Goal: Task Accomplishment & Management: Manage account settings

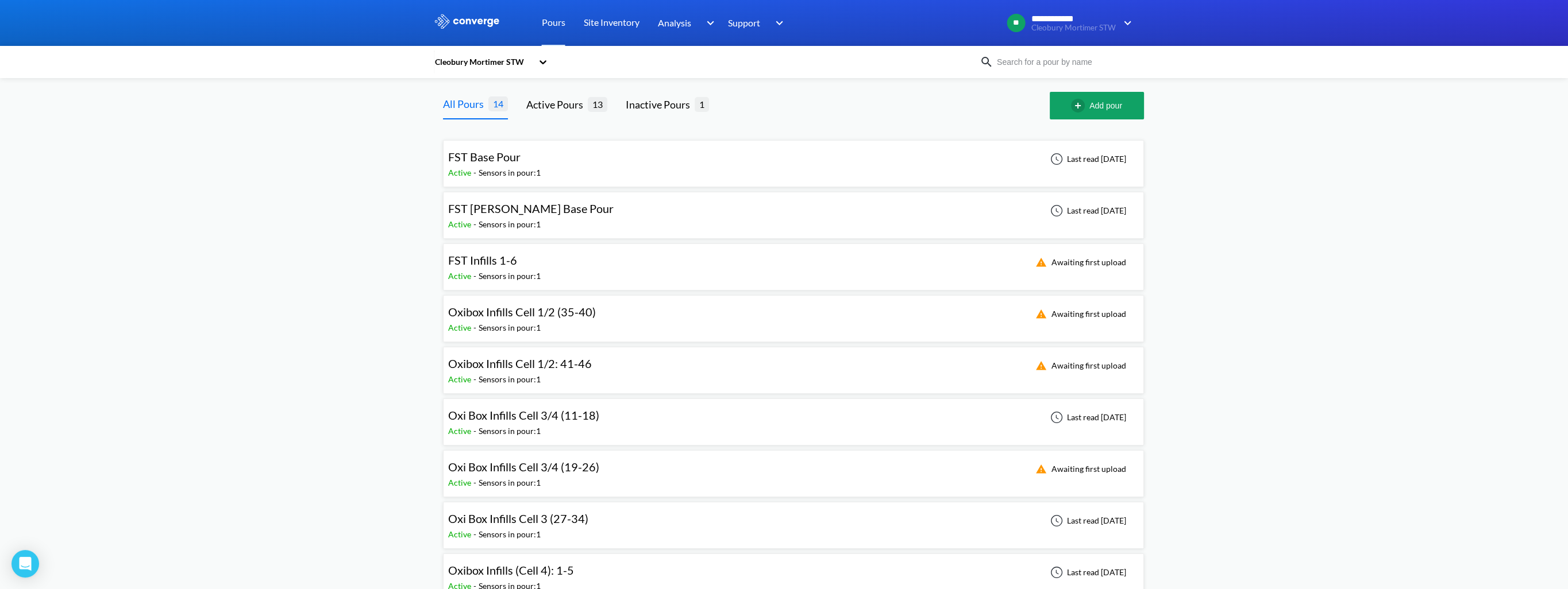
click at [581, 369] on span "Oxibox Infills Cell 1/2: 41-46" at bounding box center [520, 364] width 143 height 14
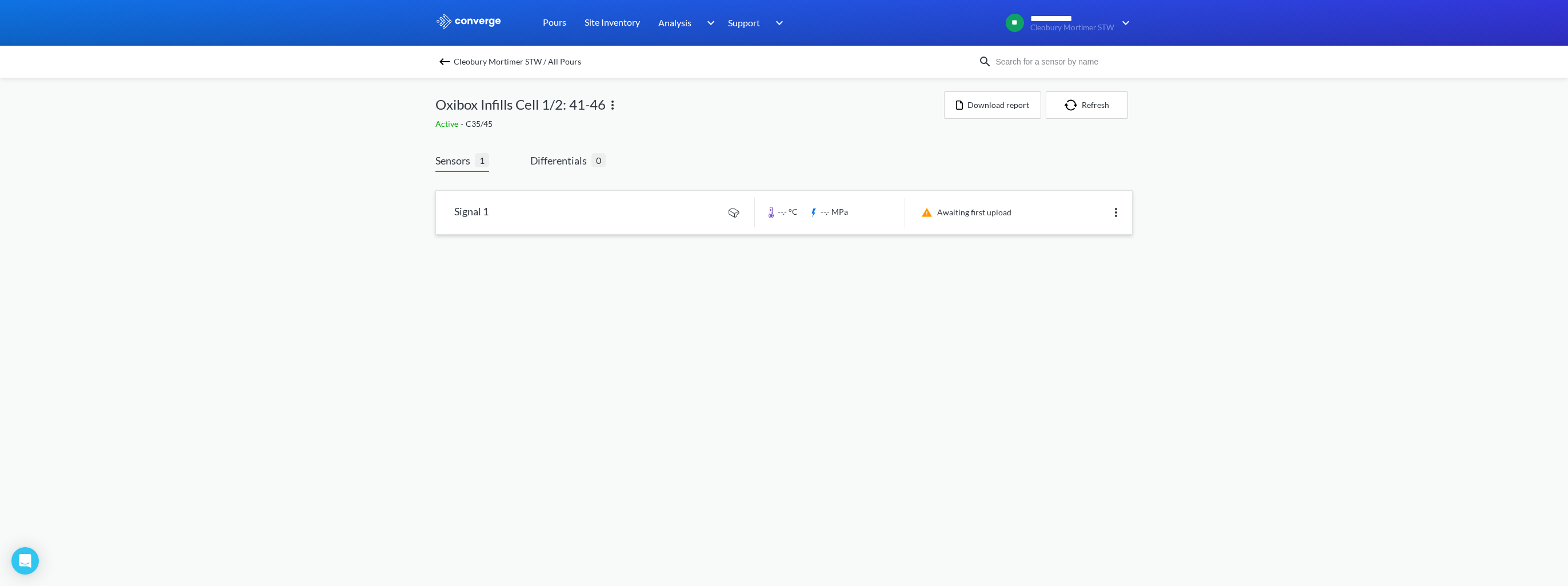
click at [1116, 214] on img at bounding box center [1116, 212] width 13 height 13
click at [1062, 218] on div "Edit" at bounding box center [1085, 212] width 73 height 22
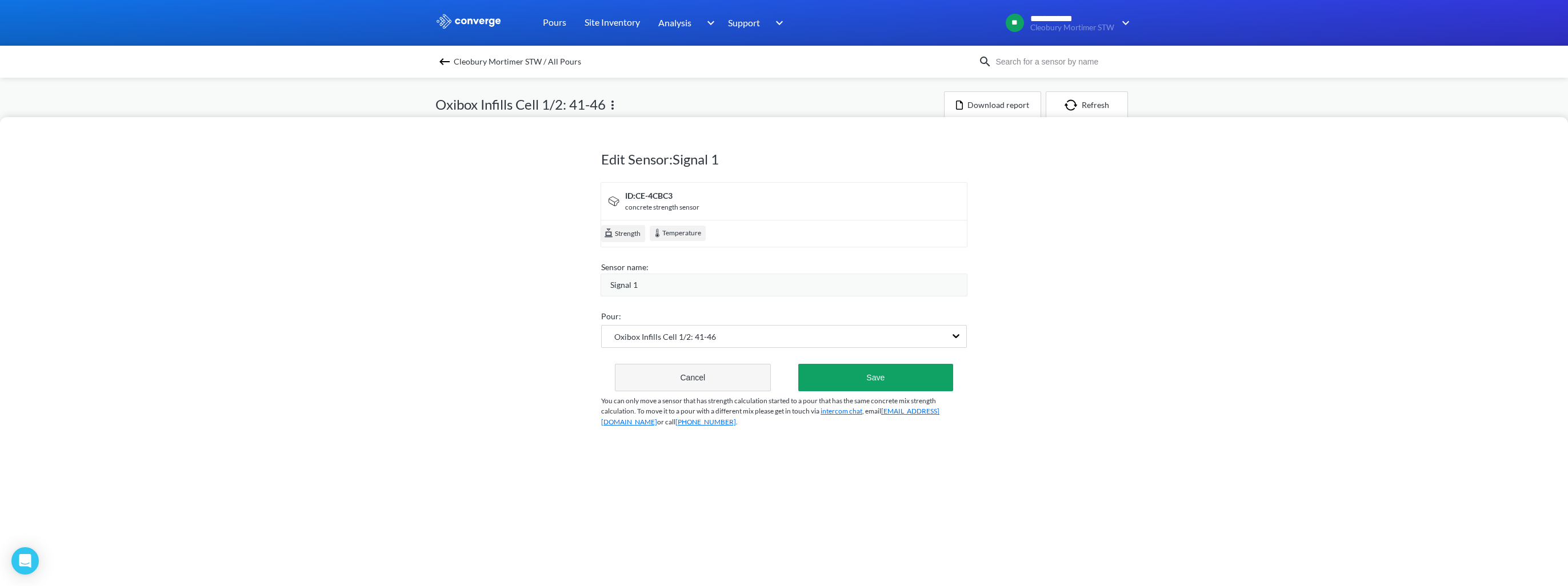
click at [666, 386] on button "Cancel" at bounding box center [693, 378] width 156 height 28
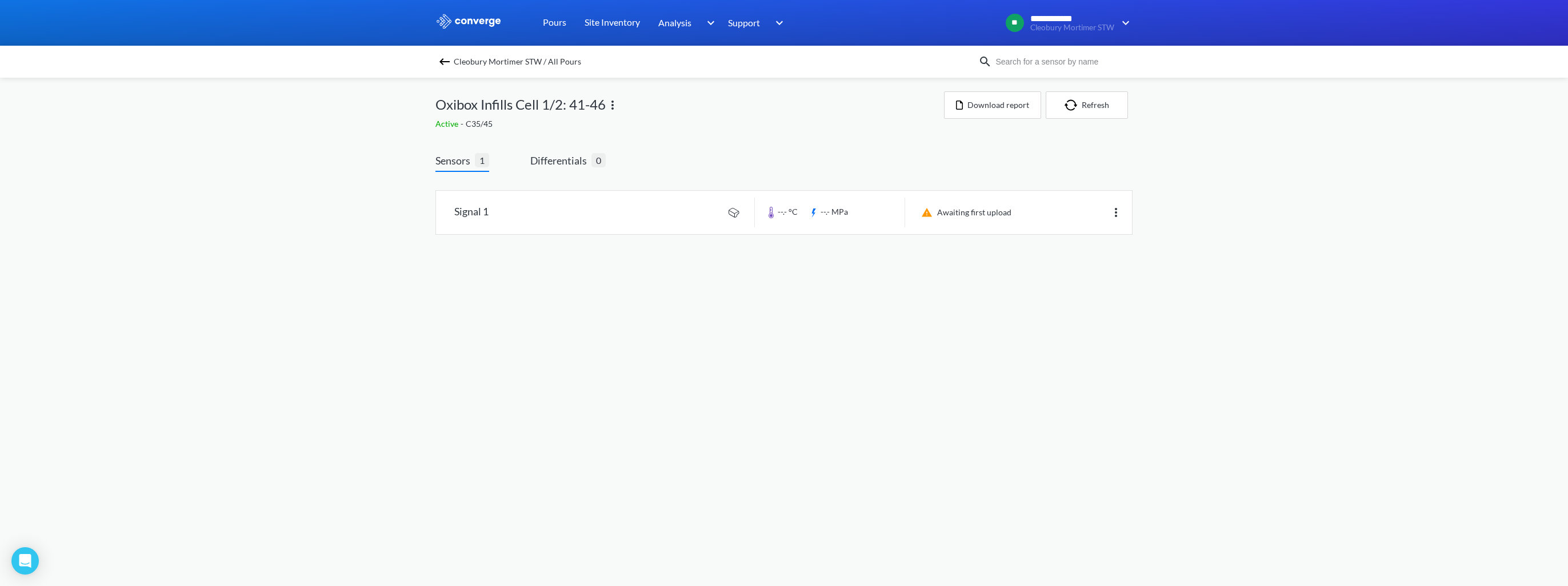
click at [436, 67] on div "Cleobury Mortimer STW / All Pours" at bounding box center [707, 61] width 543 height 16
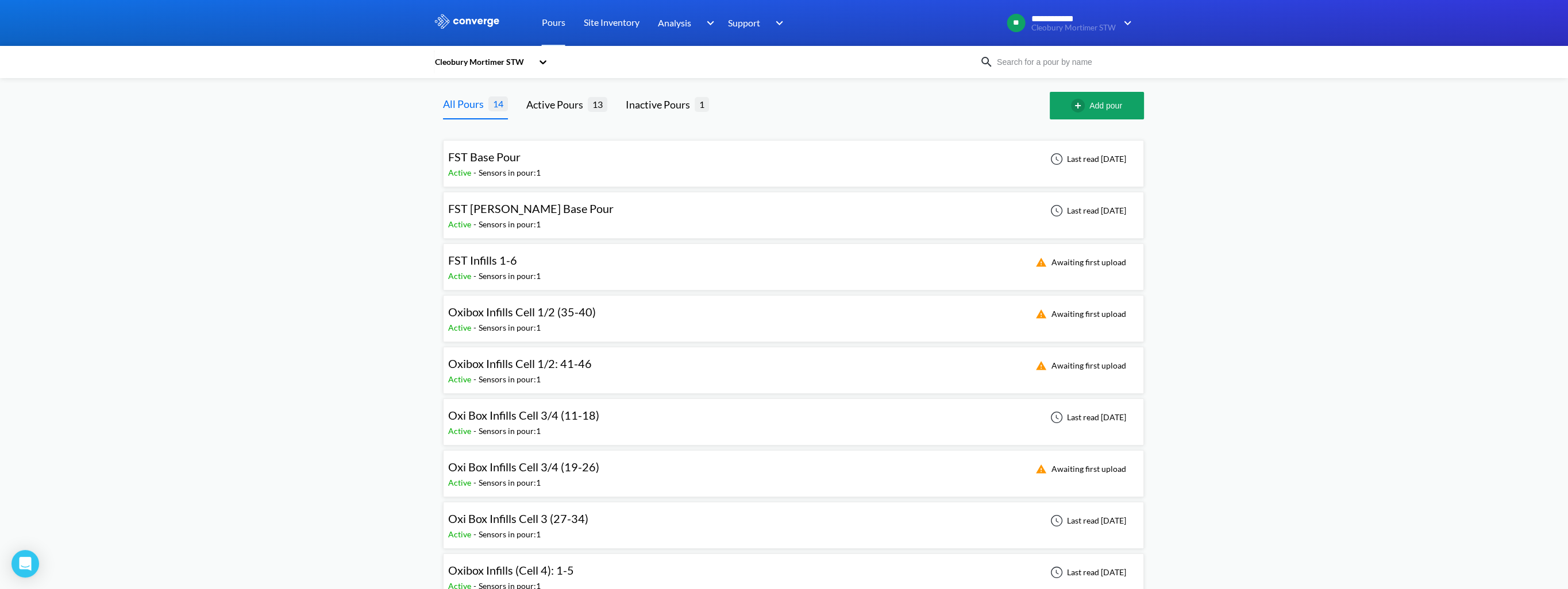
click at [1091, 372] on div "Awaiting first upload" at bounding box center [1082, 370] width 112 height 28
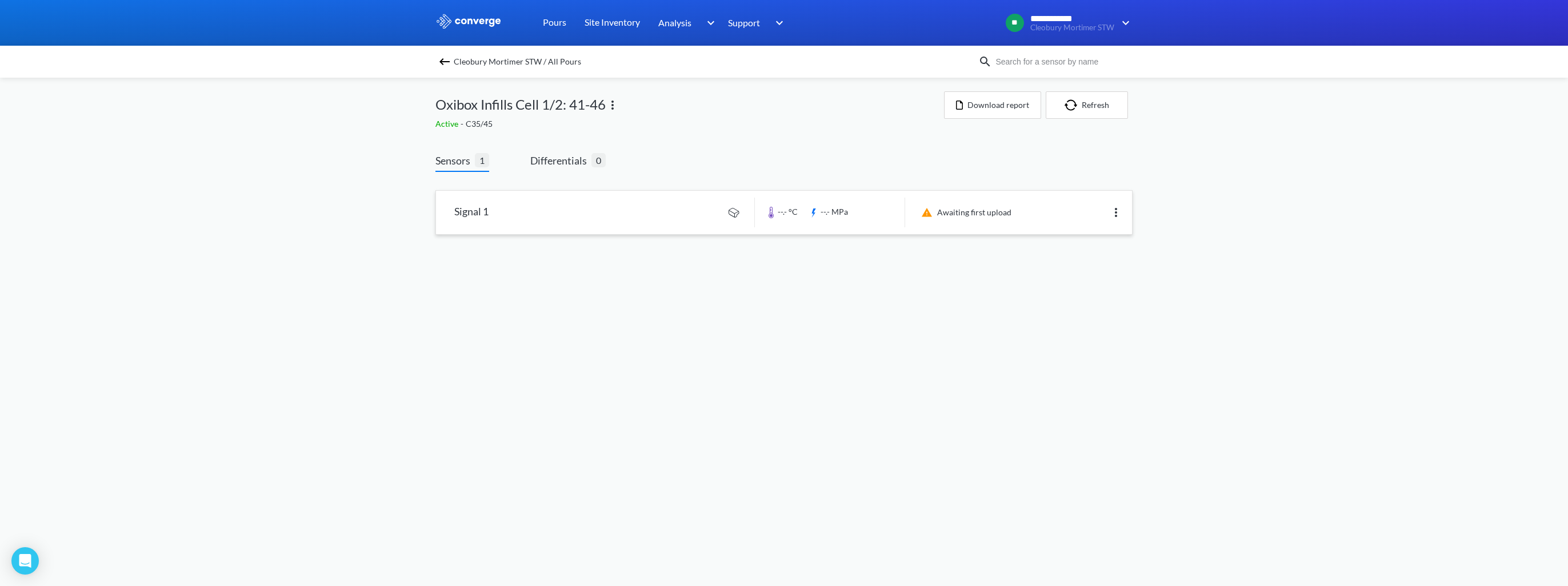
click at [1117, 216] on img at bounding box center [1116, 212] width 13 height 13
click at [450, 65] on img at bounding box center [444, 61] width 13 height 13
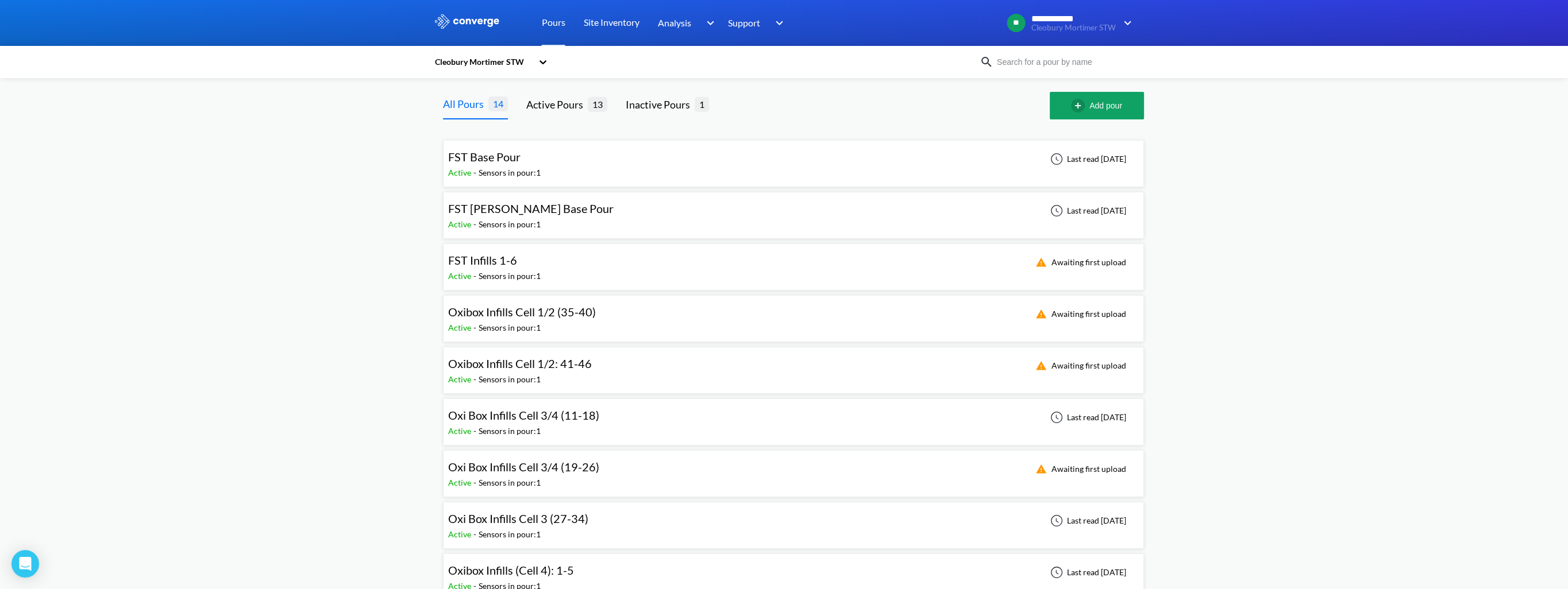
click at [582, 373] on div "Active - Sensors in pour: 1" at bounding box center [522, 379] width 149 height 13
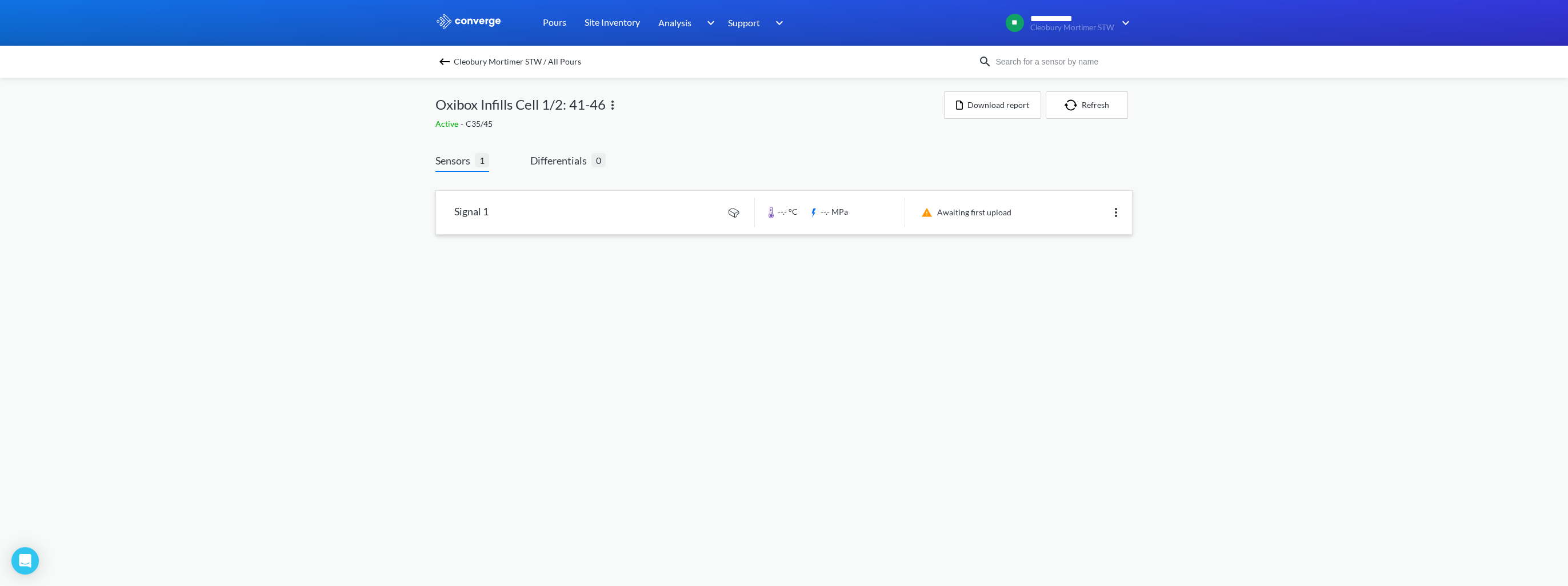
click at [1120, 212] on img at bounding box center [1116, 212] width 13 height 13
click at [1088, 214] on div "Edit" at bounding box center [1085, 212] width 73 height 22
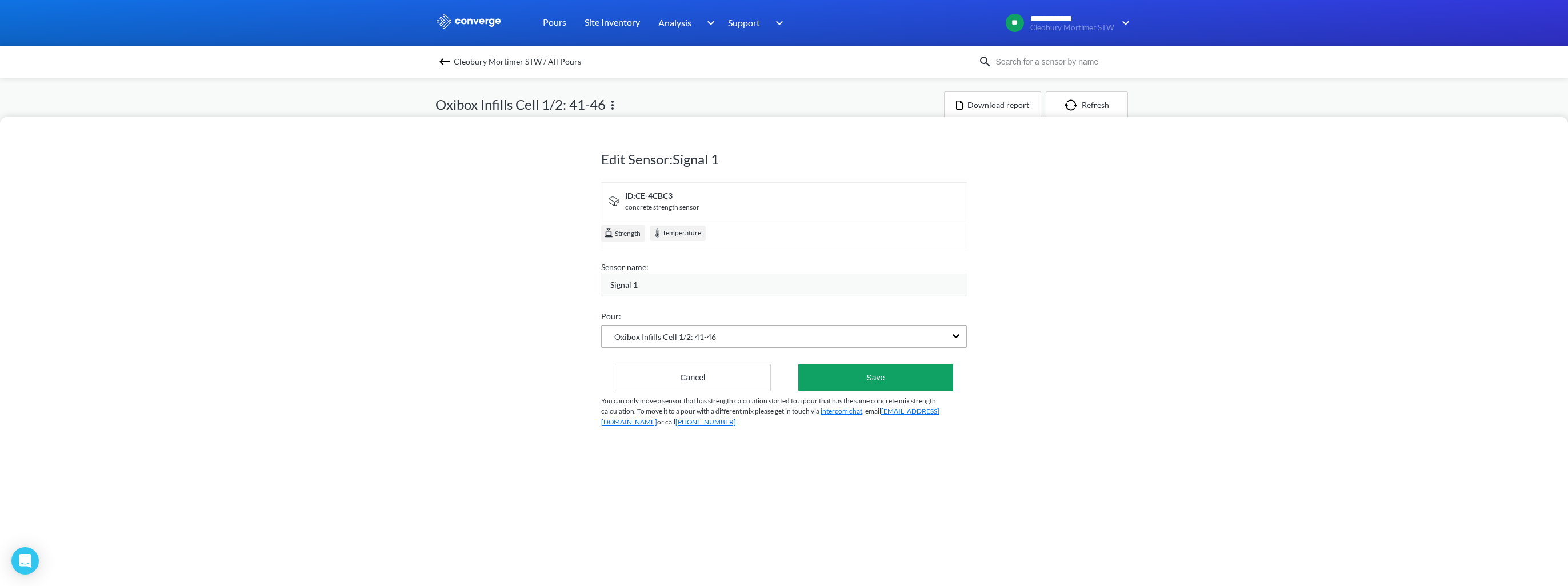
click at [719, 343] on div "Oxibox Infills Cell 1/2: 41-46" at bounding box center [774, 337] width 344 height 22
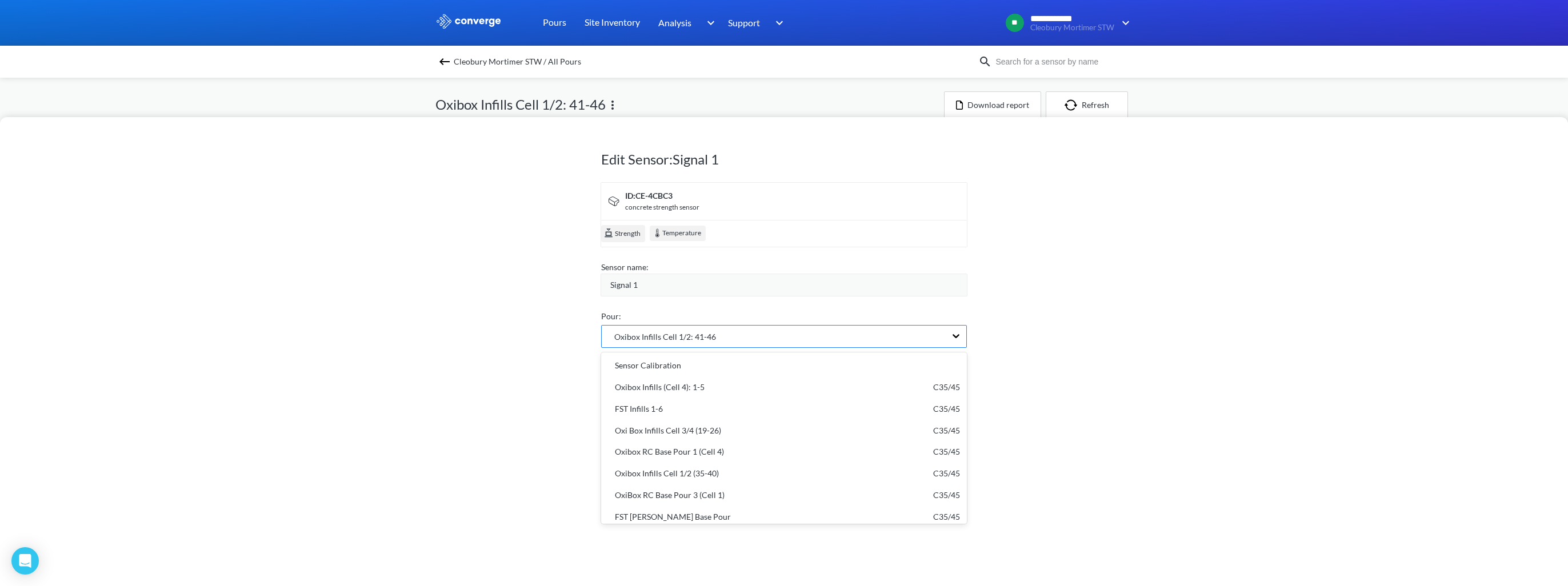
scroll to position [33, 0]
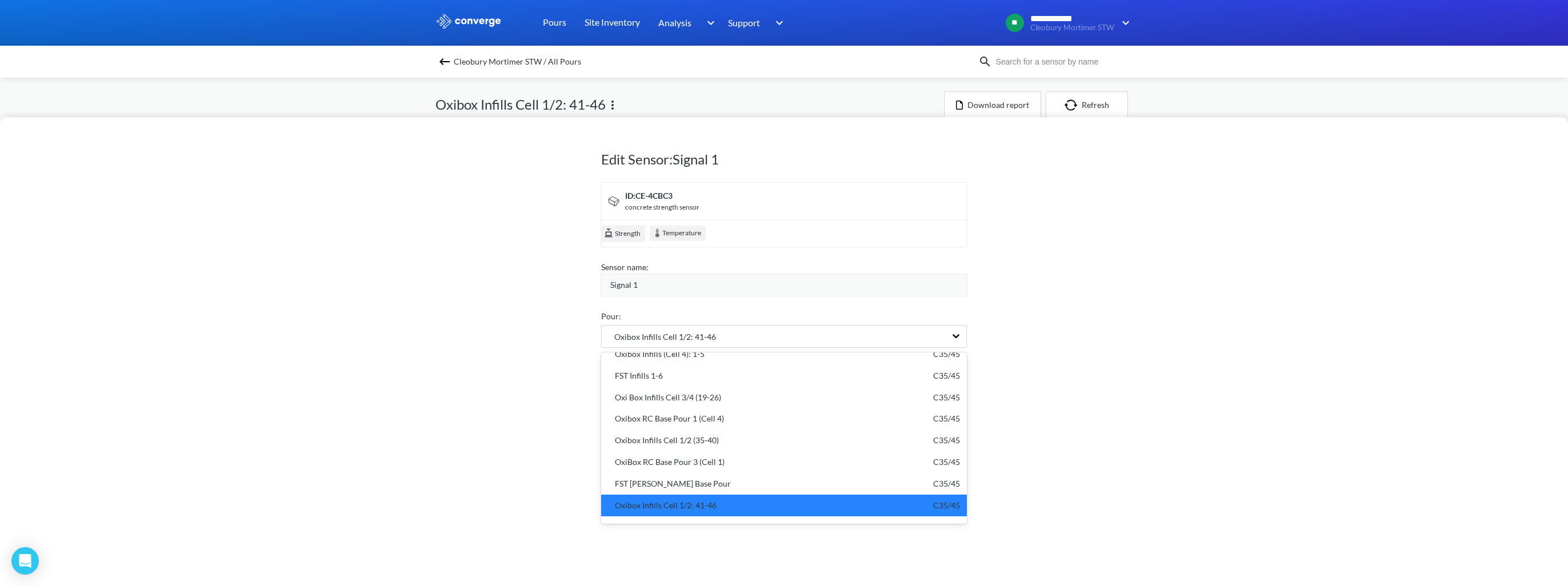
click at [410, 342] on div "Edit Sensor: Signal 1 ID: CE-4CBC3 concrete strength sensor Strength Temperatur…" at bounding box center [784, 352] width 1568 height 469
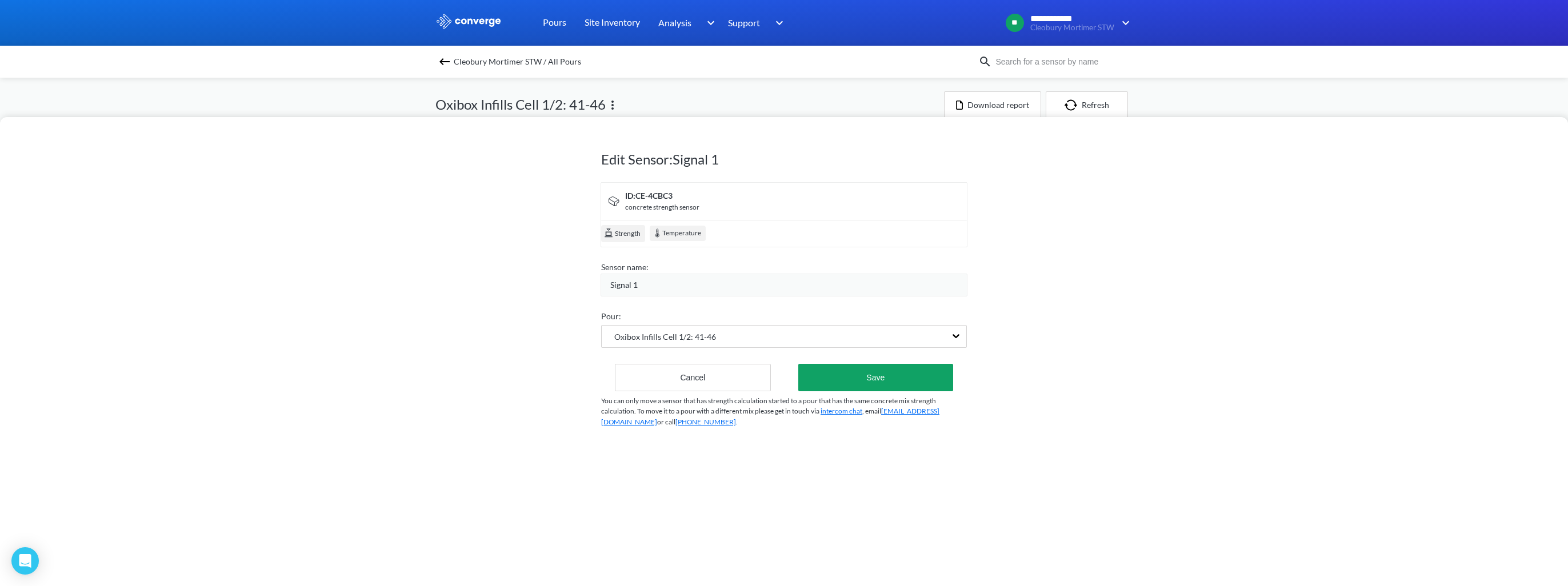
click at [663, 158] on h1 "Edit Sensor: Signal 1" at bounding box center [784, 160] width 366 height 18
click at [611, 108] on div "Edit Sensor: Signal 1 ID: CE-4CBC3 concrete strength sensor Strength Temperatur…" at bounding box center [784, 293] width 1568 height 586
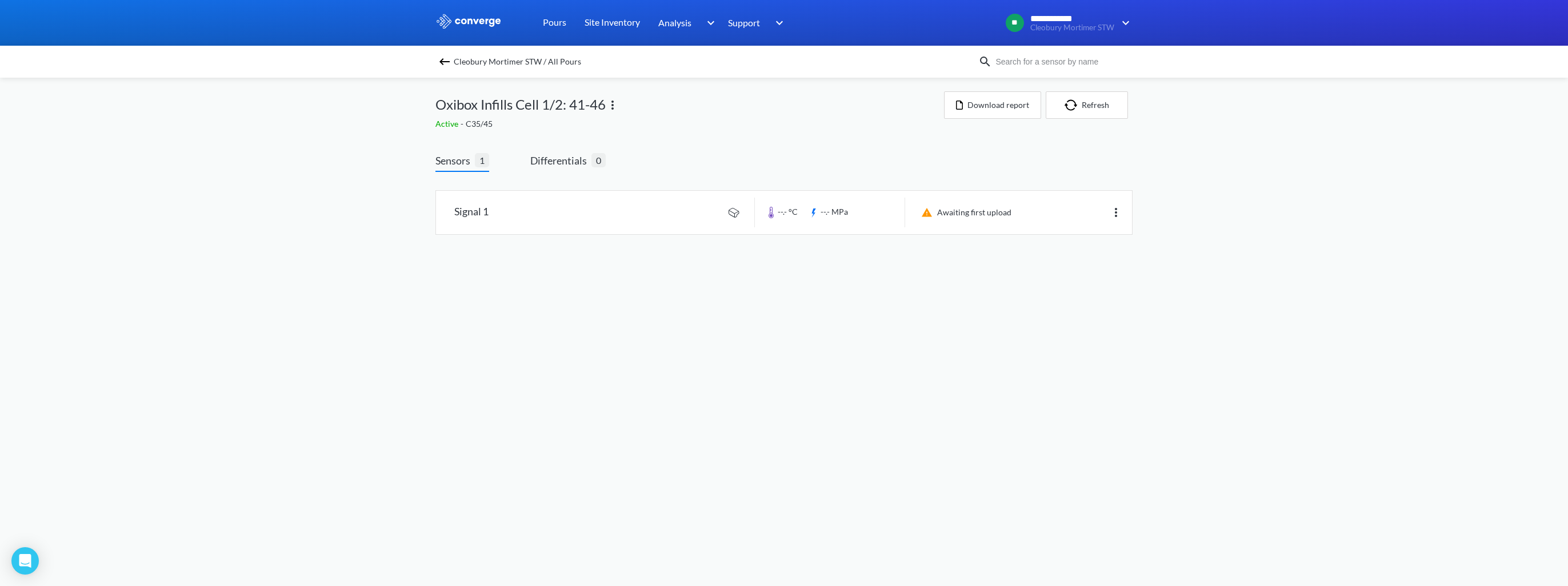
click at [614, 108] on img at bounding box center [612, 105] width 13 height 13
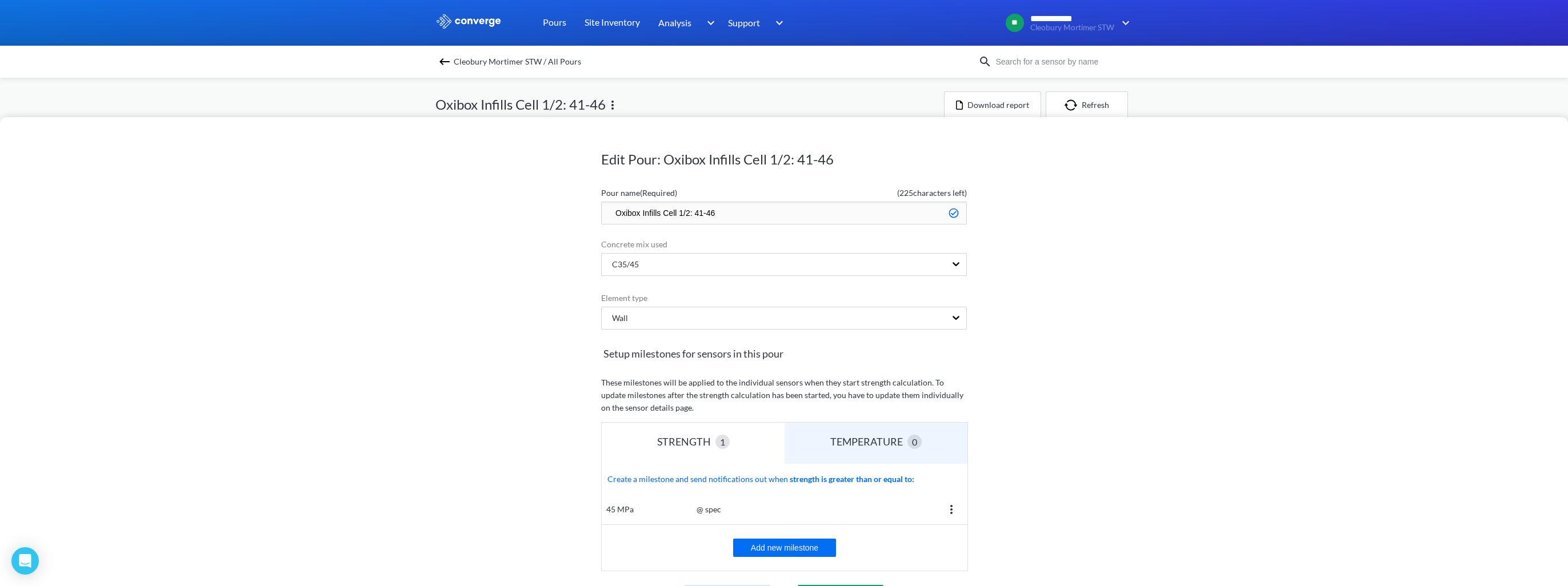
click at [724, 217] on input "Oxibox Infills Cell 1/2: 41-46" at bounding box center [784, 212] width 366 height 23
click at [1033, 329] on div "Edit Pour: Oxibox Infills Cell 1/2: 41-46 Pour name (Required) ( 225 characters…" at bounding box center [784, 352] width 1568 height 469
click at [698, 212] on input "Oxibox Infills Cell 1/2: 42+44" at bounding box center [784, 212] width 366 height 23
click at [704, 212] on input "Oxibox Infills Cell 1/2: 42 +44" at bounding box center [784, 212] width 366 height 23
type input "Oxibox Infills Cell 1/2: 42 + 44"
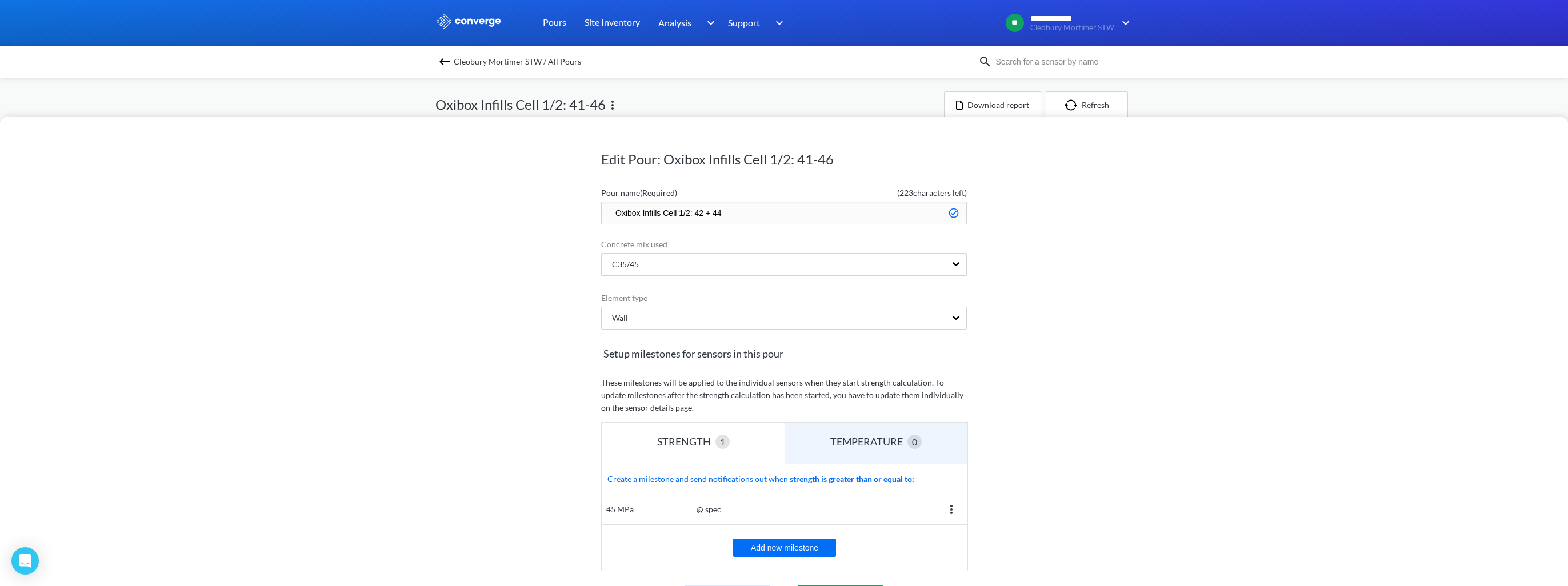
click at [1221, 286] on div "Edit Pour: Oxibox Infills Cell 1/2: 41-46 Pour name (Required) ( 223 characters…" at bounding box center [784, 352] width 1568 height 469
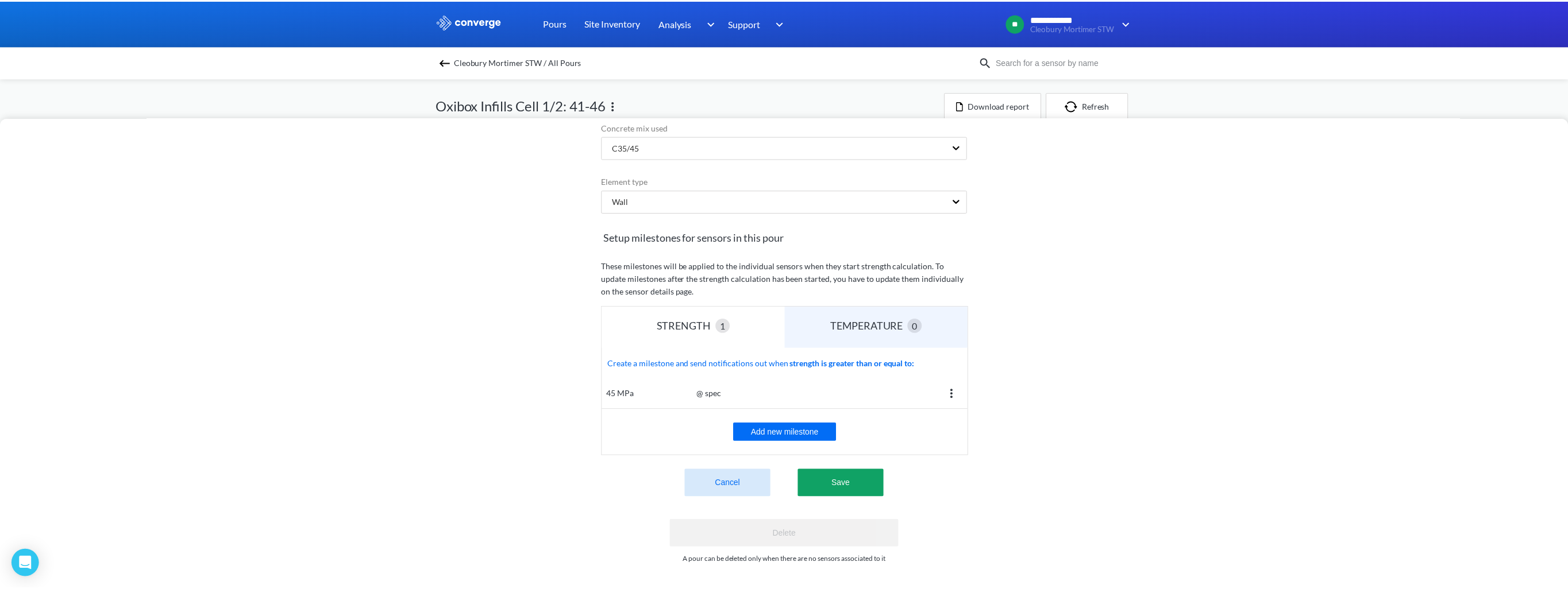
scroll to position [127, 0]
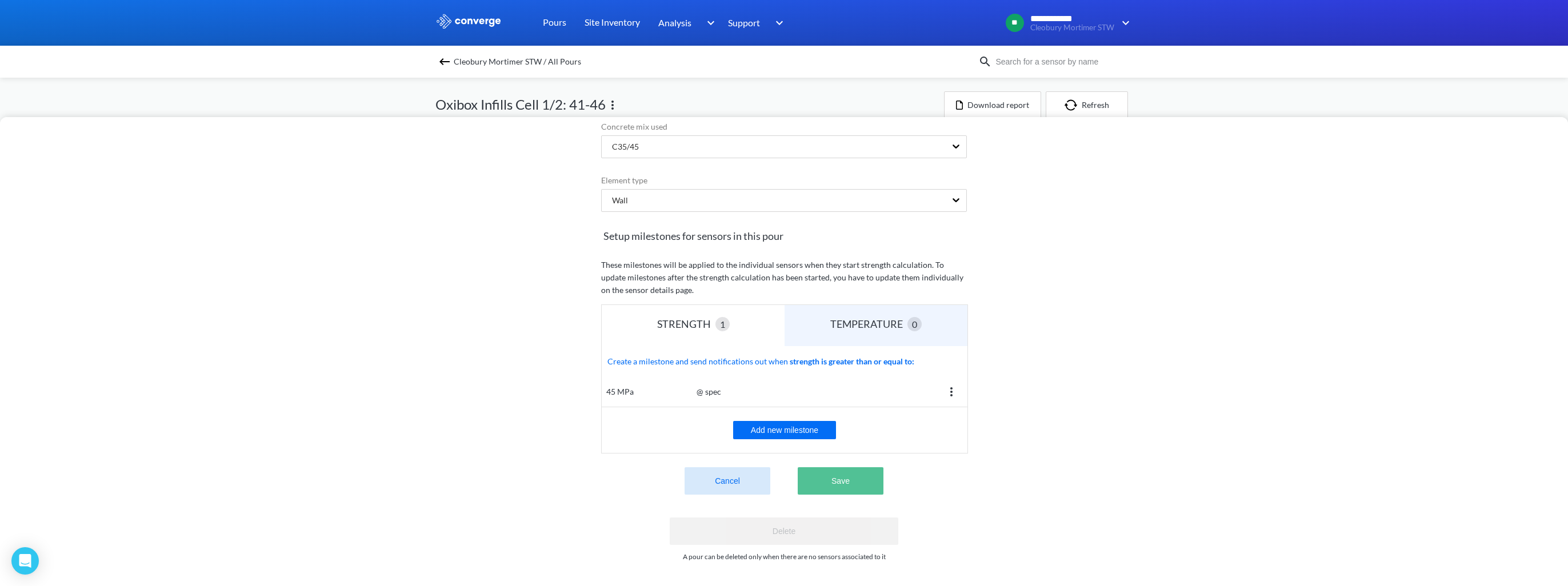
click at [856, 474] on button "Save" at bounding box center [840, 481] width 86 height 28
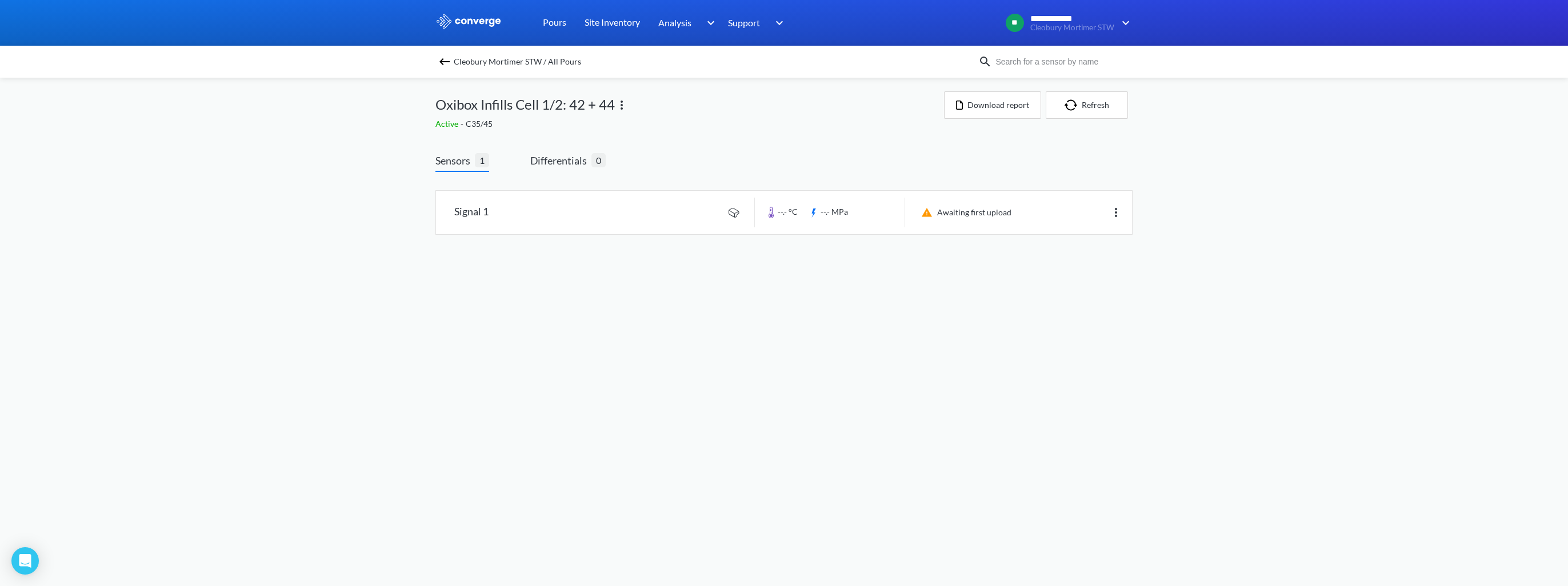
click at [442, 56] on img at bounding box center [444, 61] width 13 height 13
